Goal: Use online tool/utility: Utilize a website feature to perform a specific function

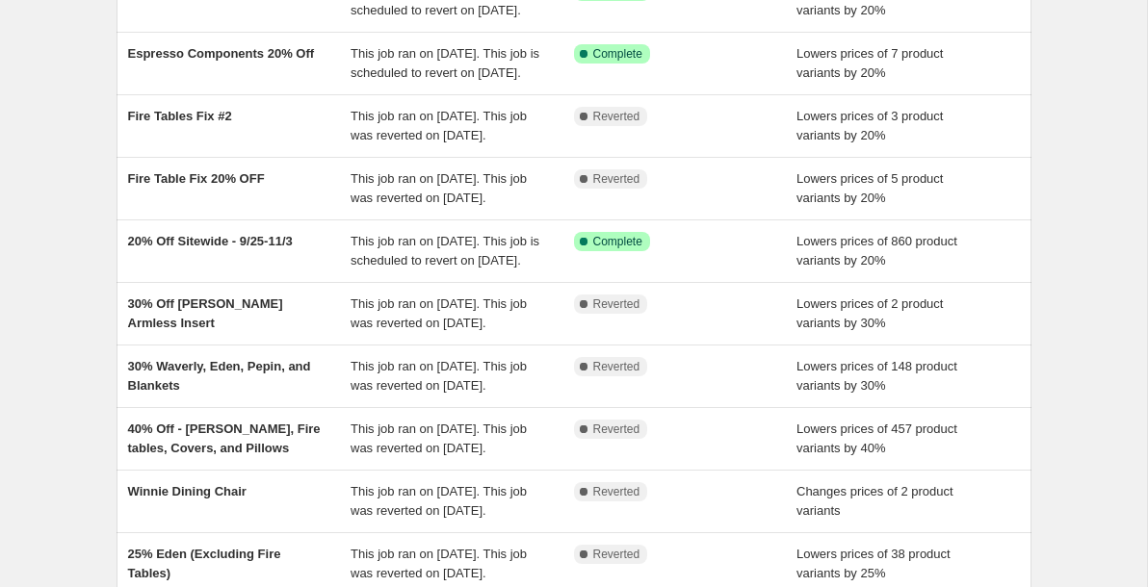
scroll to position [207, 0]
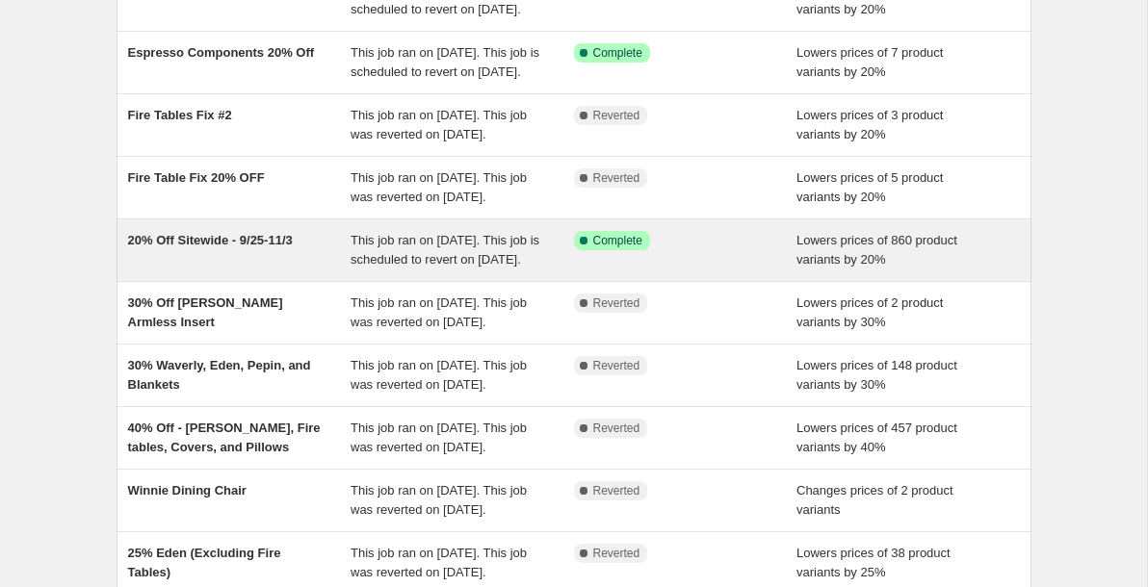
click at [188, 247] on span "20% Off Sitewide - 9/25-11/3" at bounding box center [210, 240] width 165 height 14
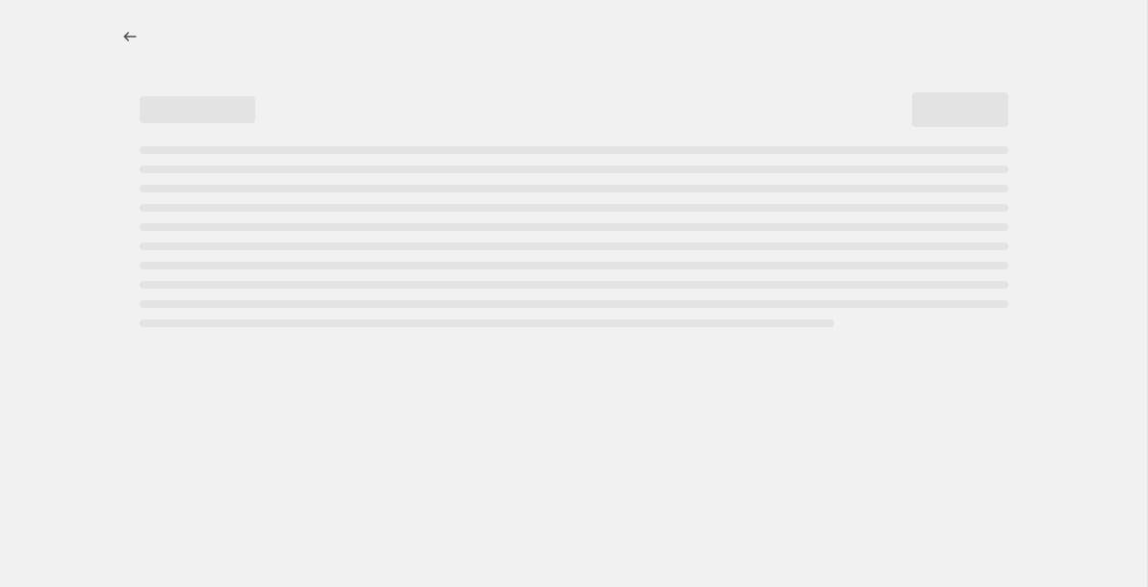
select select "percentage"
select select "collection"
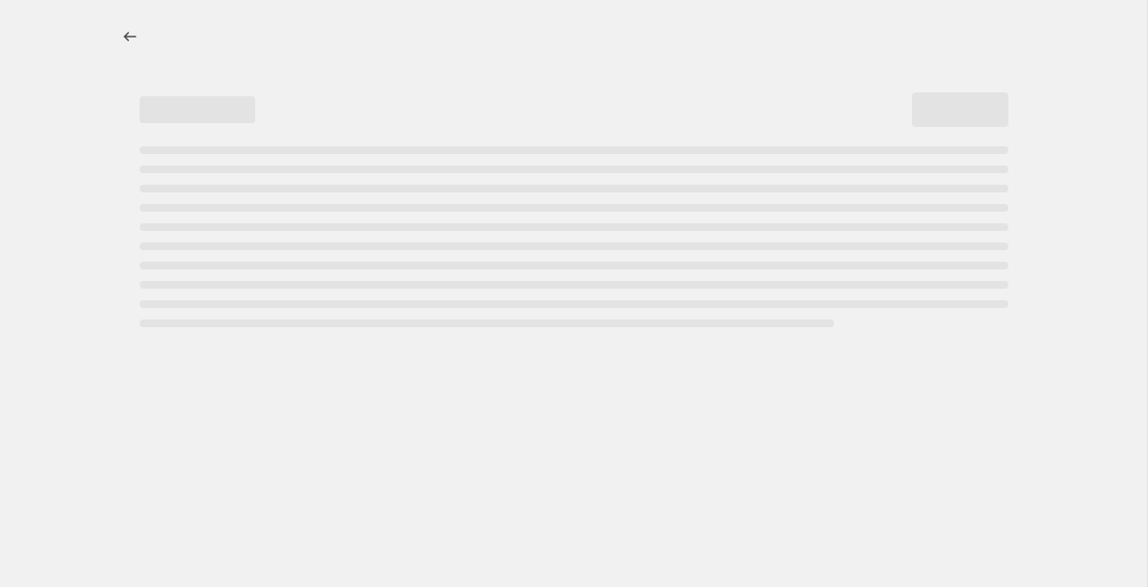
select select "collection"
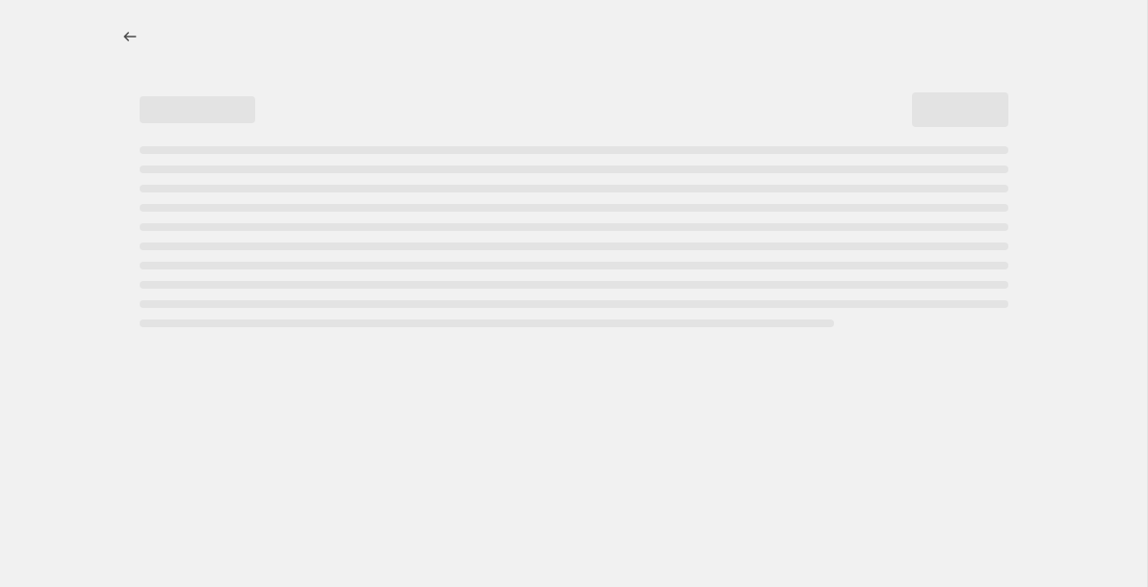
select select "collection"
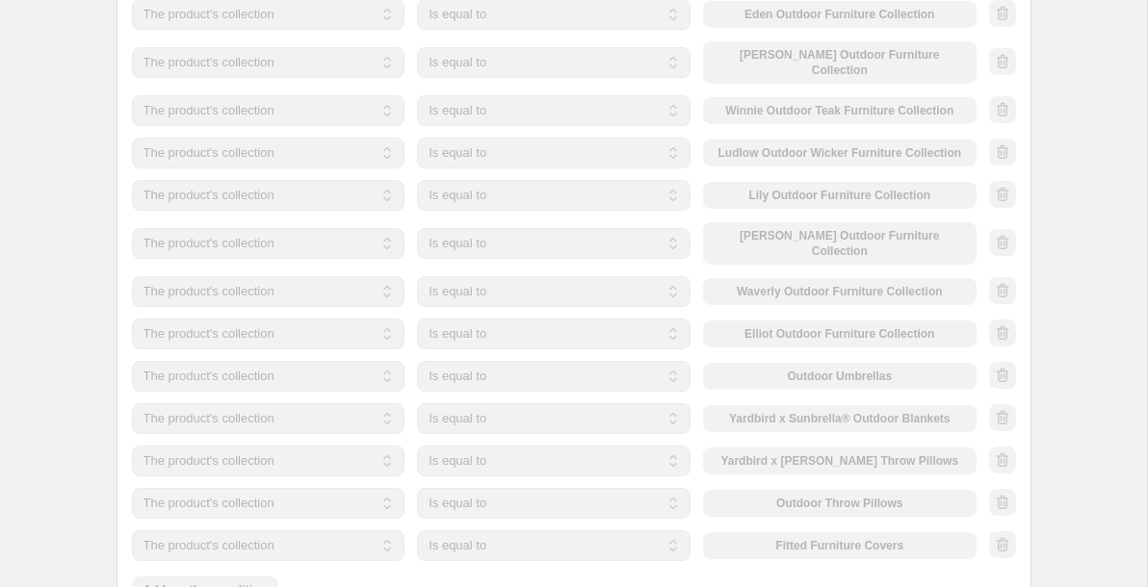
scroll to position [1464, 0]
